Goal: Information Seeking & Learning: Check status

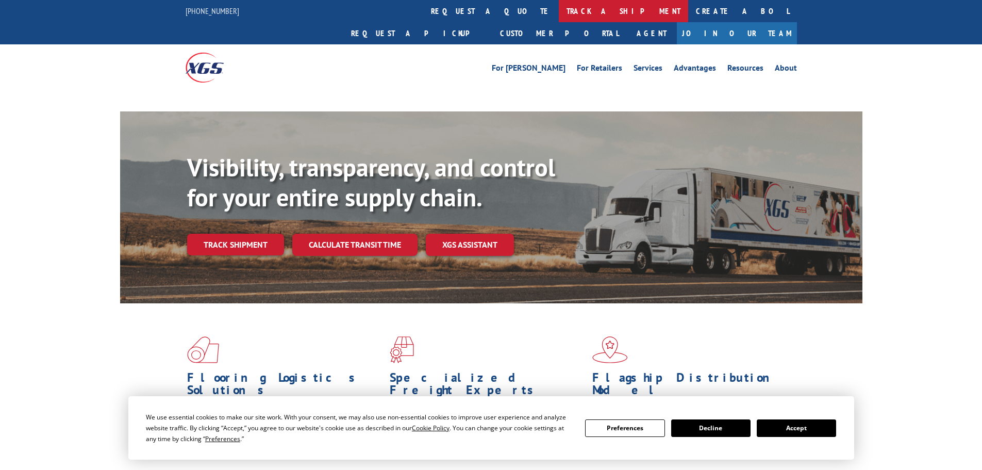
click at [559, 9] on link "track a shipment" at bounding box center [623, 11] width 129 height 22
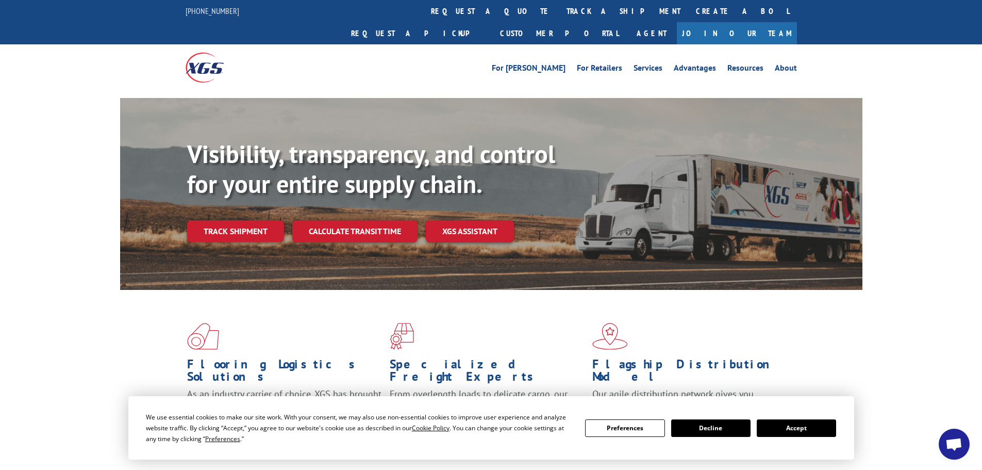
click at [795, 431] on button "Accept" at bounding box center [796, 428] width 79 height 18
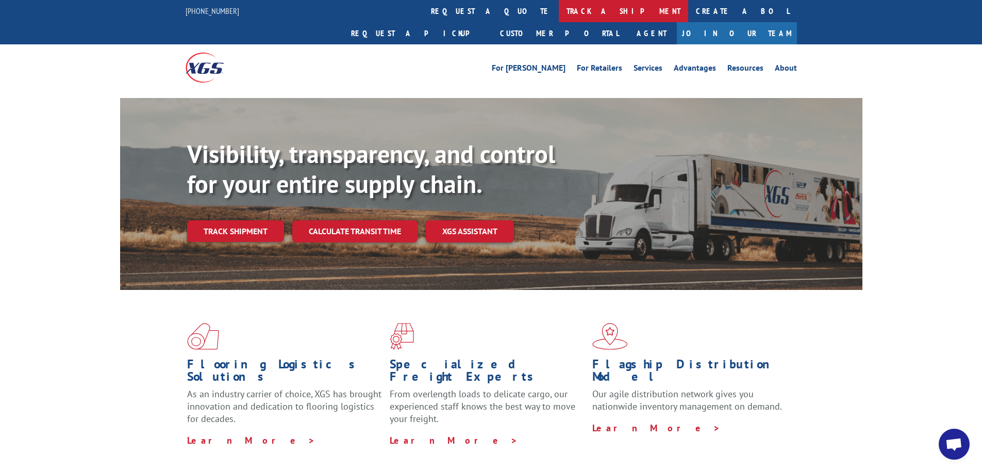
click at [559, 13] on link "track a shipment" at bounding box center [623, 11] width 129 height 22
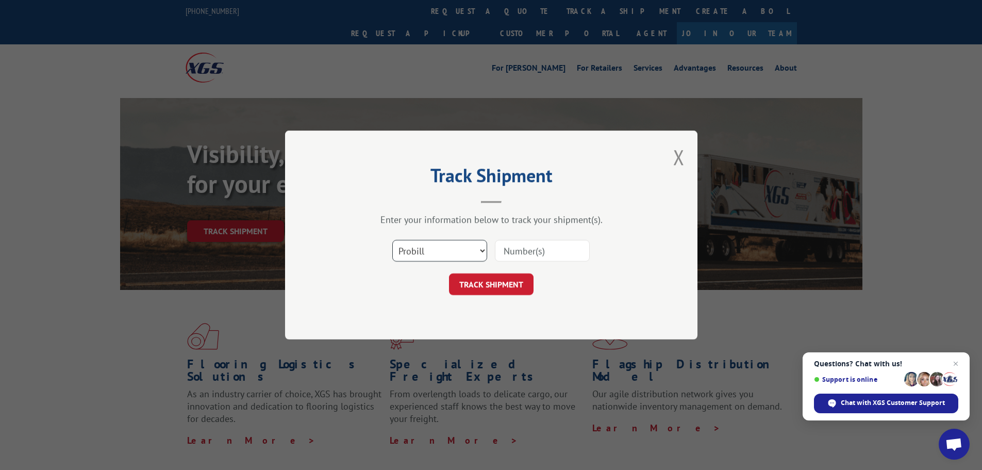
click at [420, 255] on select "Select category... Probill BOL PO" at bounding box center [439, 251] width 95 height 22
select select "po"
click at [392, 240] on select "Select category... Probill BOL PO" at bounding box center [439, 251] width 95 height 22
paste input "78534594"
type input "78534594"
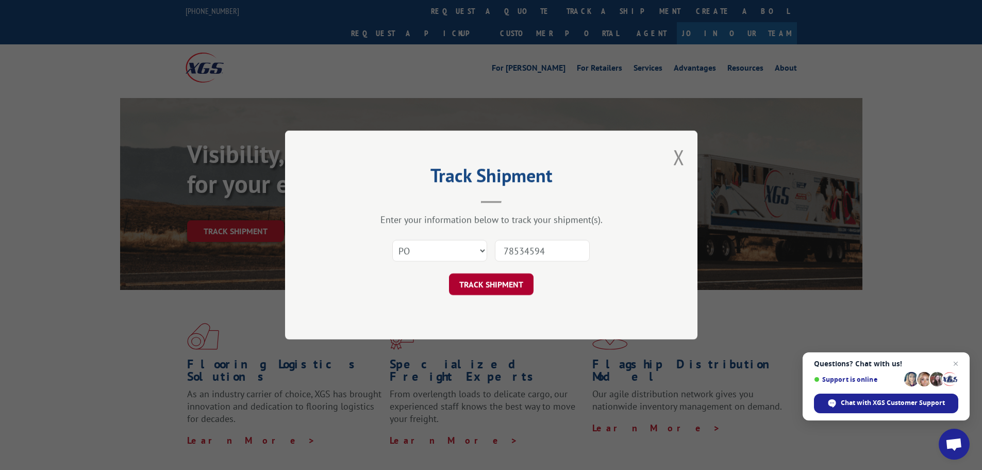
click at [494, 280] on button "TRACK SHIPMENT" at bounding box center [491, 284] width 85 height 22
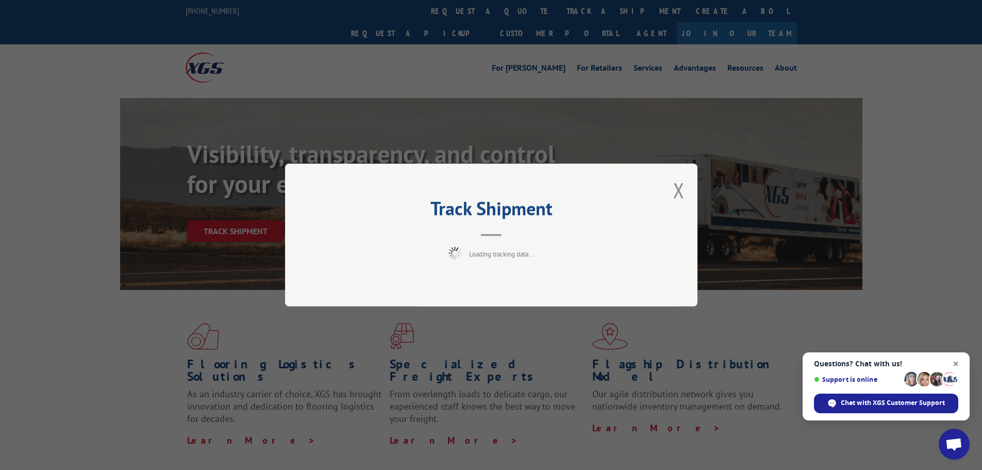
click at [957, 364] on span "Close chat" at bounding box center [955, 363] width 13 height 13
